Goal: Information Seeking & Learning: Learn about a topic

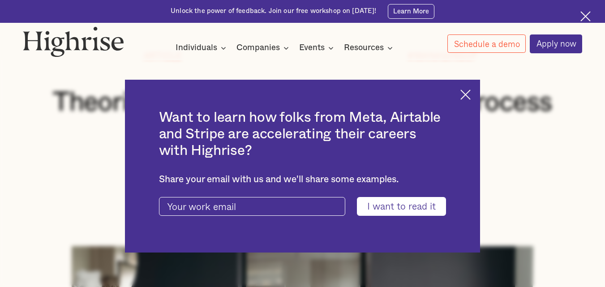
scroll to position [167, 0]
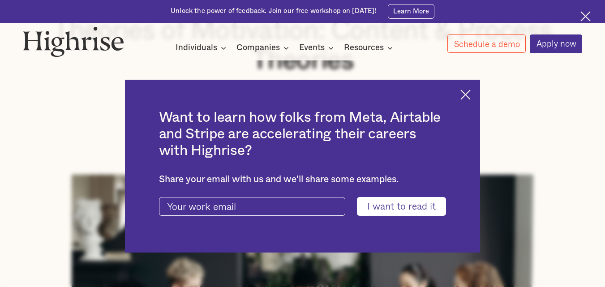
click at [469, 99] on div "Want to learn how folks from Meta, Airtable and Stripe are accelerating their c…" at bounding box center [303, 166] width 356 height 173
click at [468, 95] on img at bounding box center [465, 95] width 10 height 10
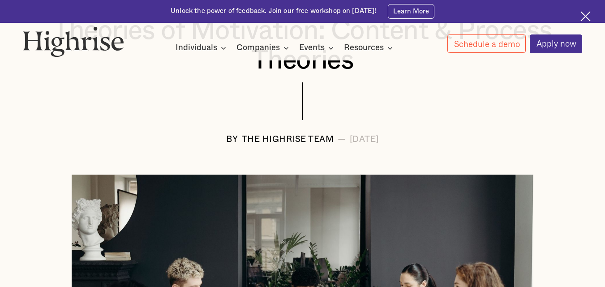
click at [588, 14] on img at bounding box center [585, 16] width 10 height 10
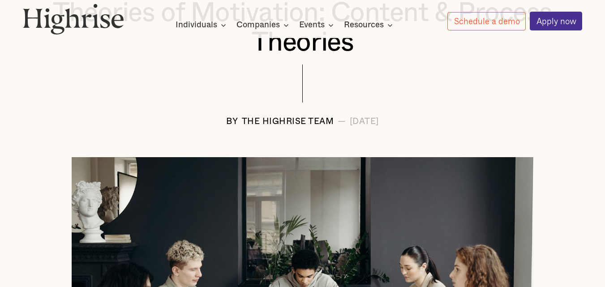
scroll to position [174, 0]
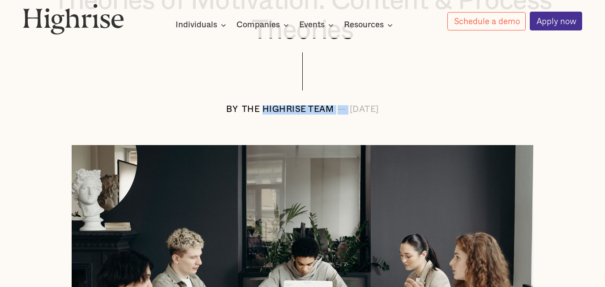
drag, startPoint x: 231, startPoint y: 109, endPoint x: 316, endPoint y: 112, distance: 84.7
type textarea "HIGHRISE TEAM —"
click at [316, 112] on div "BY The Highrise Team — [DATE]" at bounding box center [303, 109] width 560 height 9
click at [281, 112] on div "The Highrise Team" at bounding box center [288, 109] width 92 height 9
drag, startPoint x: 228, startPoint y: 110, endPoint x: 301, endPoint y: 117, distance: 72.9
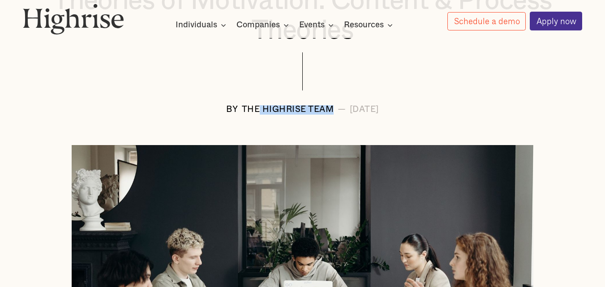
click at [301, 115] on div "The Highrise Team" at bounding box center [288, 109] width 92 height 9
drag, startPoint x: 321, startPoint y: 110, endPoint x: 369, endPoint y: 117, distance: 47.9
click at [369, 115] on div "[DATE]" at bounding box center [364, 109] width 29 height 9
drag, startPoint x: 334, startPoint y: 126, endPoint x: 327, endPoint y: 122, distance: 8.1
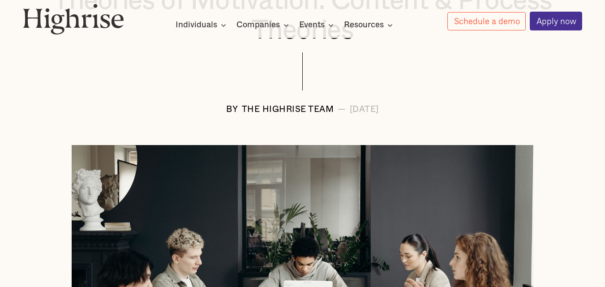
drag, startPoint x: 322, startPoint y: 112, endPoint x: 373, endPoint y: 116, distance: 51.2
click at [373, 115] on div "[DATE]" at bounding box center [364, 109] width 29 height 9
copy div "September"
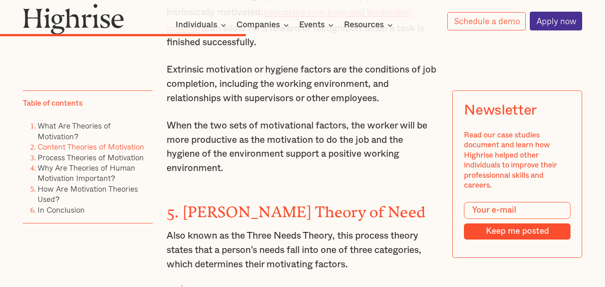
scroll to position [2793, 0]
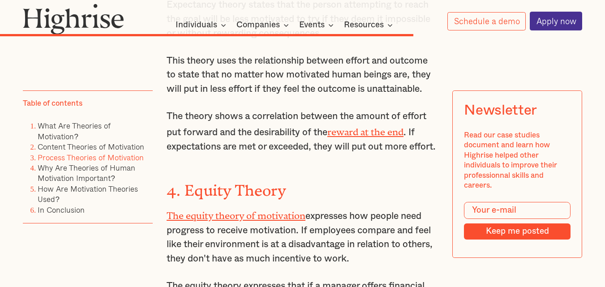
scroll to position [4525, 0]
